Goal: Task Accomplishment & Management: Manage account settings

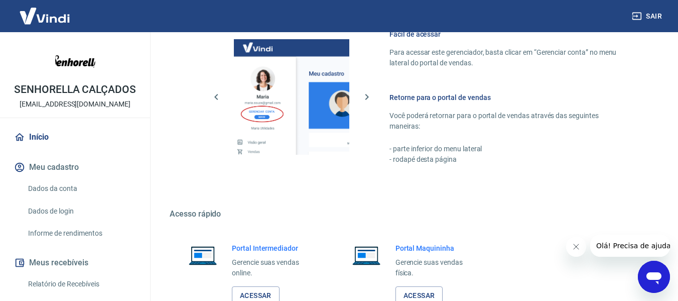
scroll to position [523, 0]
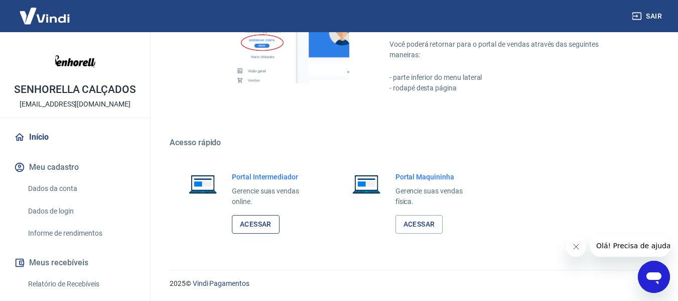
click at [270, 224] on link "Acessar" at bounding box center [256, 224] width 48 height 19
